Goal: Task Accomplishment & Management: Complete application form

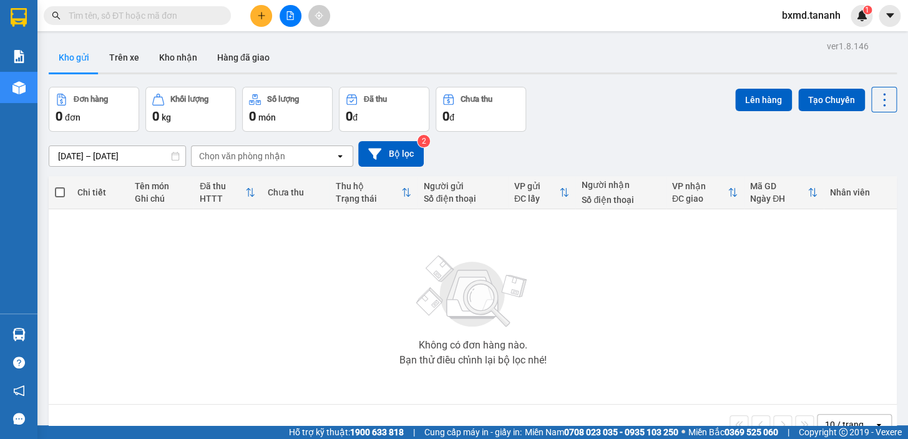
click at [168, 11] on input "text" at bounding box center [142, 16] width 147 height 14
click at [271, 11] on button at bounding box center [261, 16] width 22 height 22
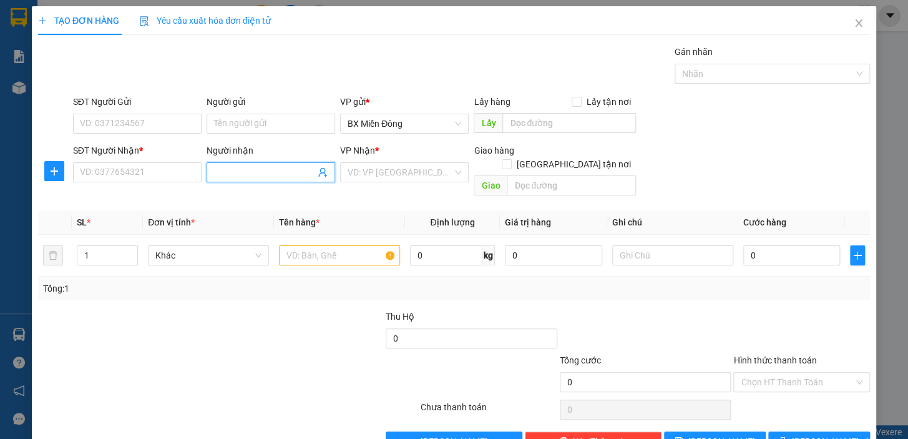
click at [228, 175] on input "Người nhận" at bounding box center [264, 172] width 101 height 14
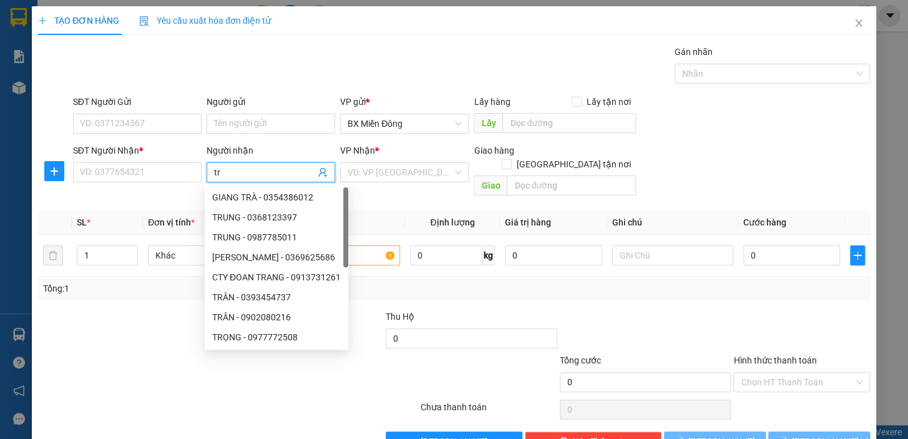
type input "t"
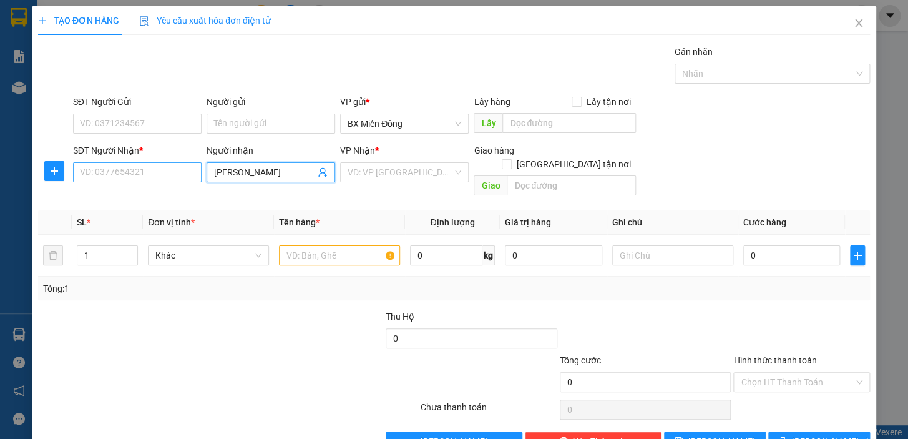
type input "[PERSON_NAME]"
click at [160, 176] on input "SĐT Người Nhận *" at bounding box center [137, 172] width 129 height 20
type input "0839454679"
click at [167, 111] on div "SĐT Người Gửi" at bounding box center [137, 104] width 129 height 19
click at [166, 114] on input "SĐT Người Gửi" at bounding box center [137, 124] width 129 height 20
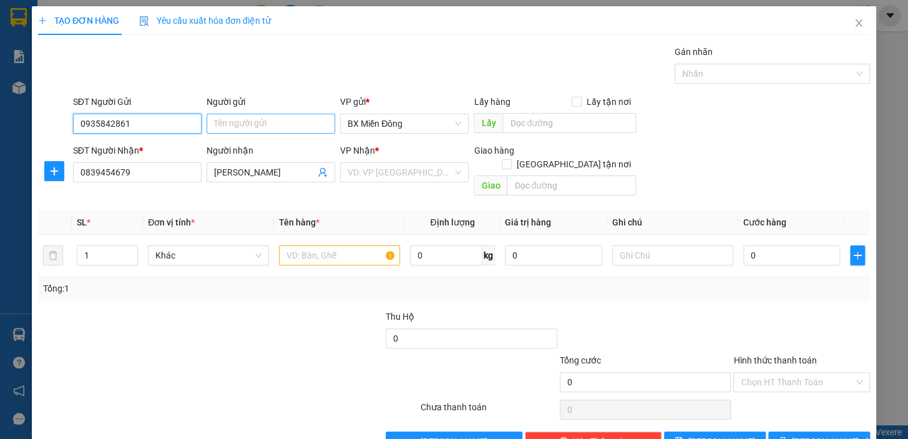
type input "0935842861"
click at [232, 127] on input "Người gửi" at bounding box center [270, 124] width 129 height 20
type input "[PERSON_NAME]"
click at [438, 170] on input "search" at bounding box center [399, 172] width 105 height 19
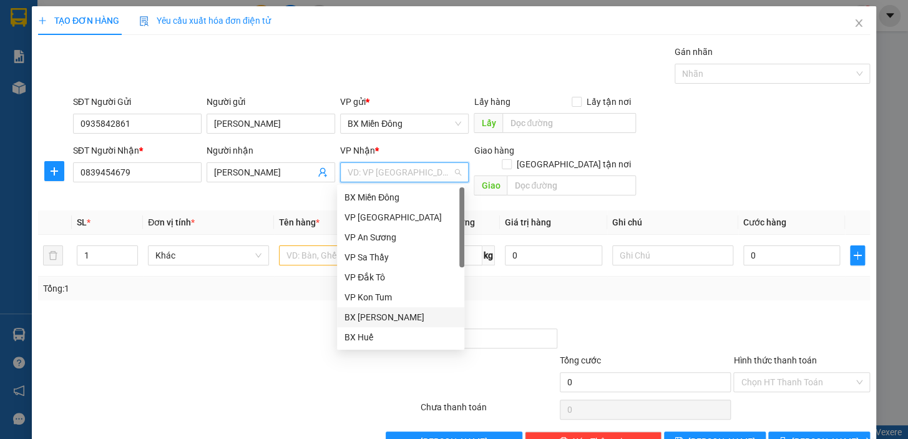
click at [424, 319] on div "BX [PERSON_NAME]" at bounding box center [400, 317] width 112 height 14
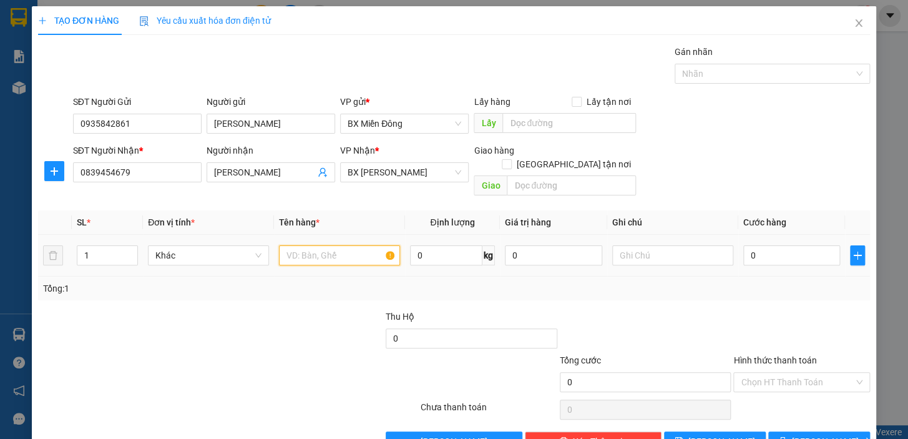
click at [341, 245] on input "text" at bounding box center [339, 255] width 121 height 20
type input "1 XE MÁY"
click at [639, 243] on div "XE CP" at bounding box center [672, 255] width 121 height 25
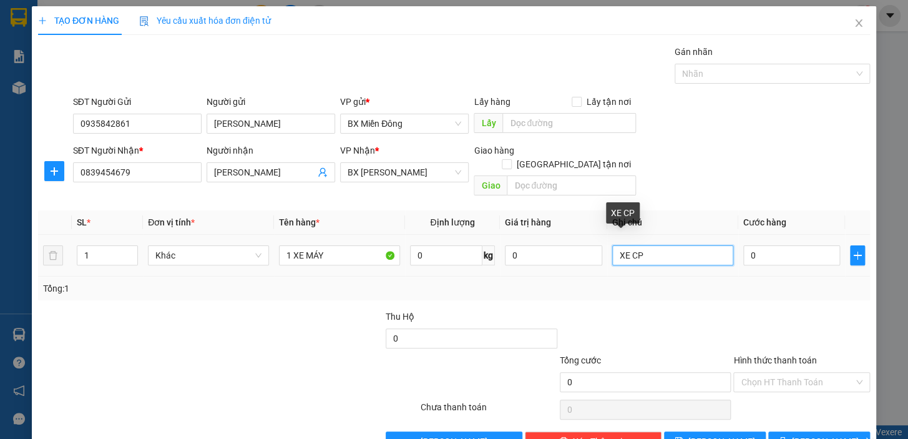
click at [643, 245] on input "XE CP" at bounding box center [672, 255] width 121 height 20
type input "XE CUP"
type input "5"
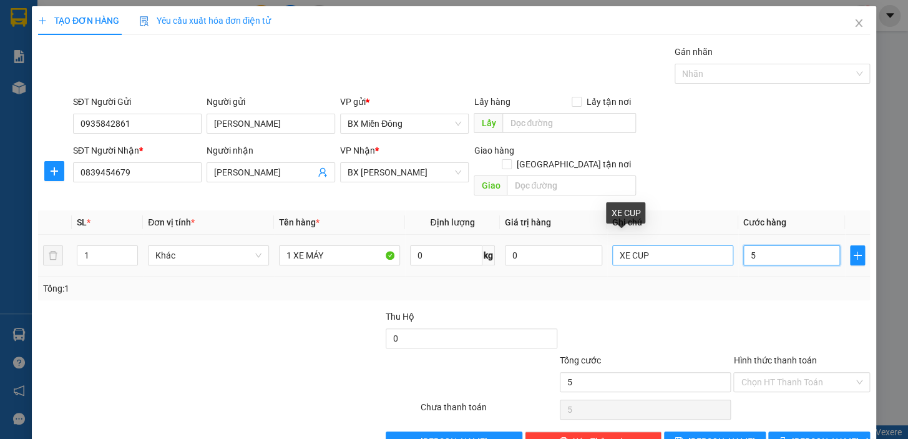
type input "50"
type input "500"
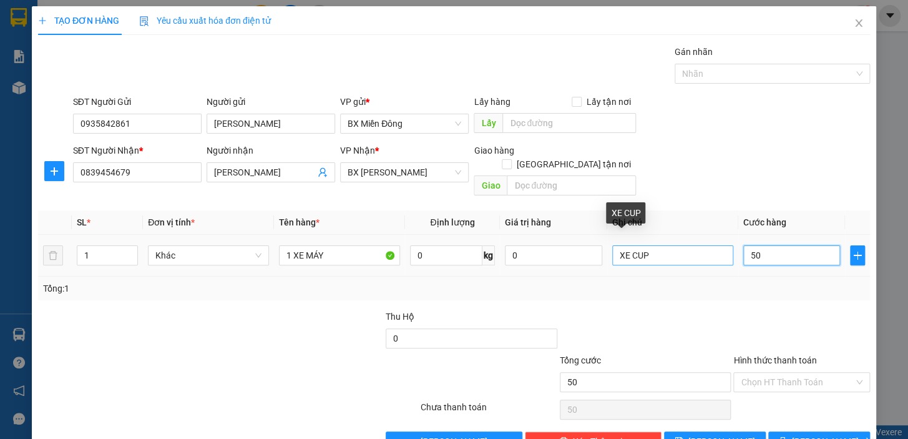
type input "500"
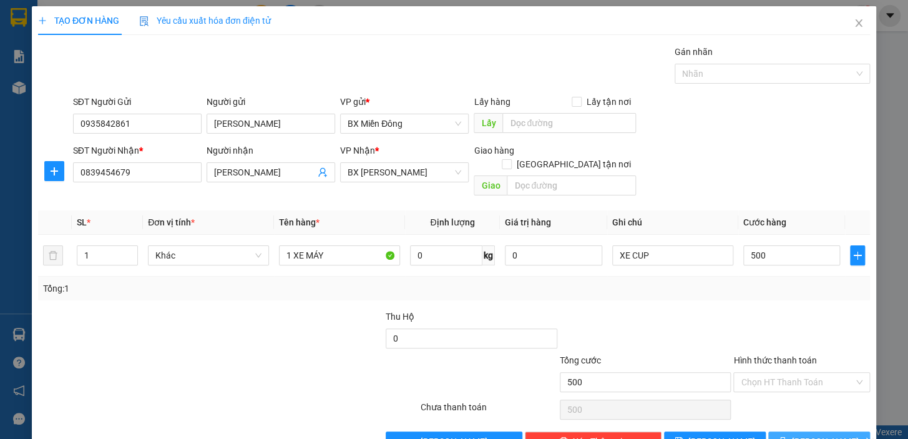
type input "500.000"
click at [822, 434] on span "Lưu và In" at bounding box center [835, 441] width 87 height 14
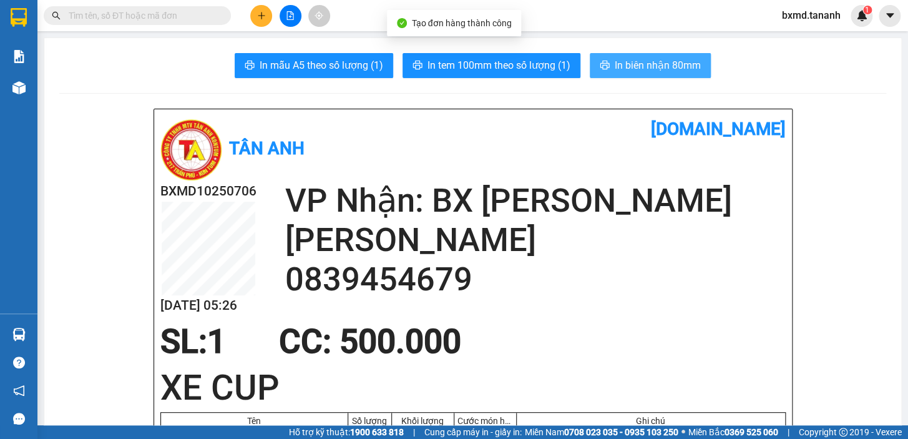
click at [626, 72] on span "In biên nhận 80mm" at bounding box center [657, 65] width 86 height 16
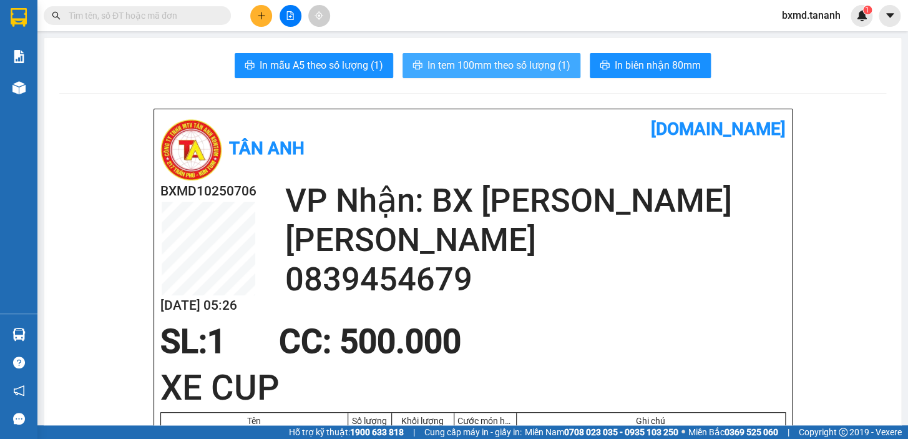
click at [516, 72] on span "In tem 100mm theo số lượng (1)" at bounding box center [498, 65] width 143 height 16
